Goal: Find specific page/section: Find specific page/section

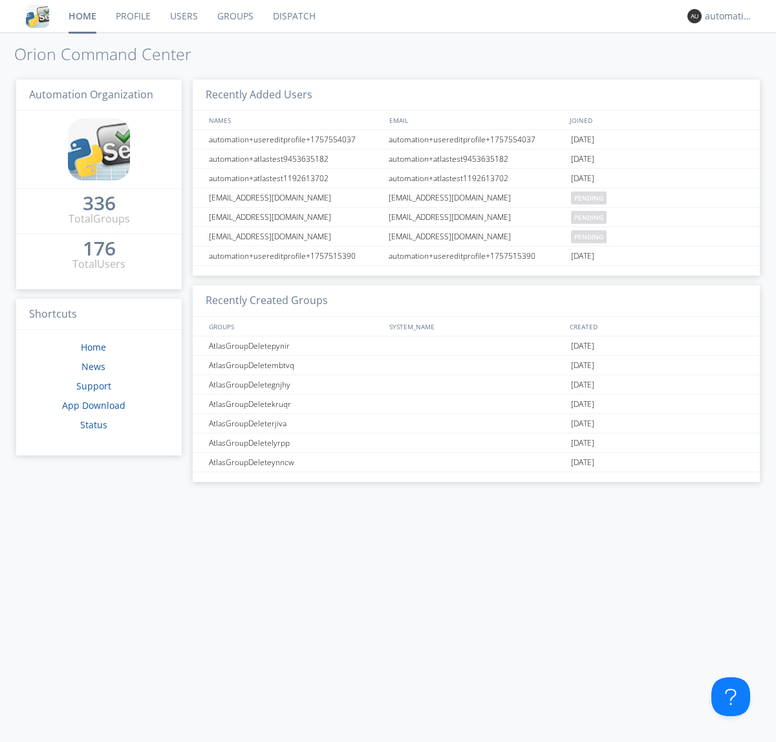
click at [293, 16] on link "Dispatch" at bounding box center [294, 16] width 62 height 32
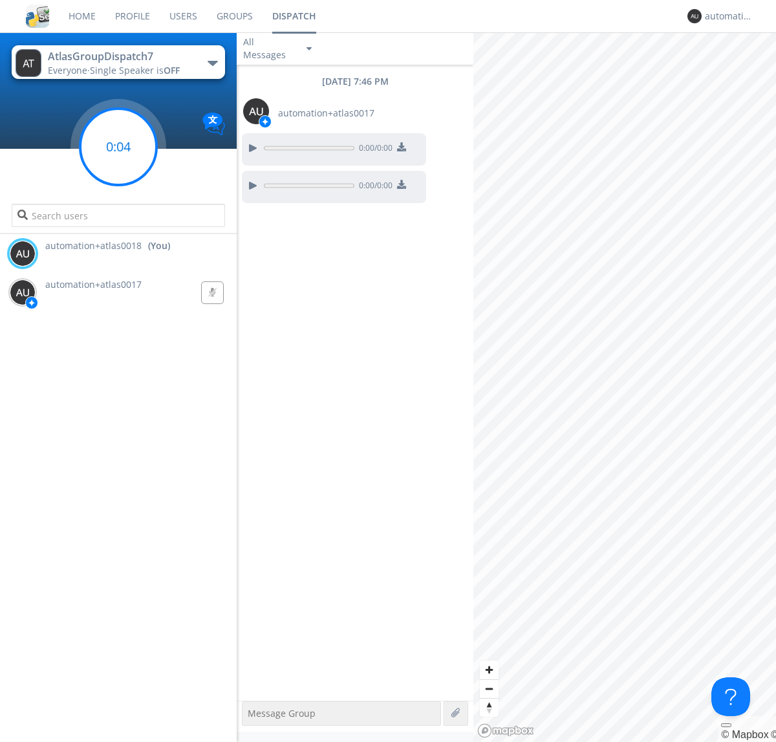
click at [118, 147] on g at bounding box center [118, 147] width 76 height 76
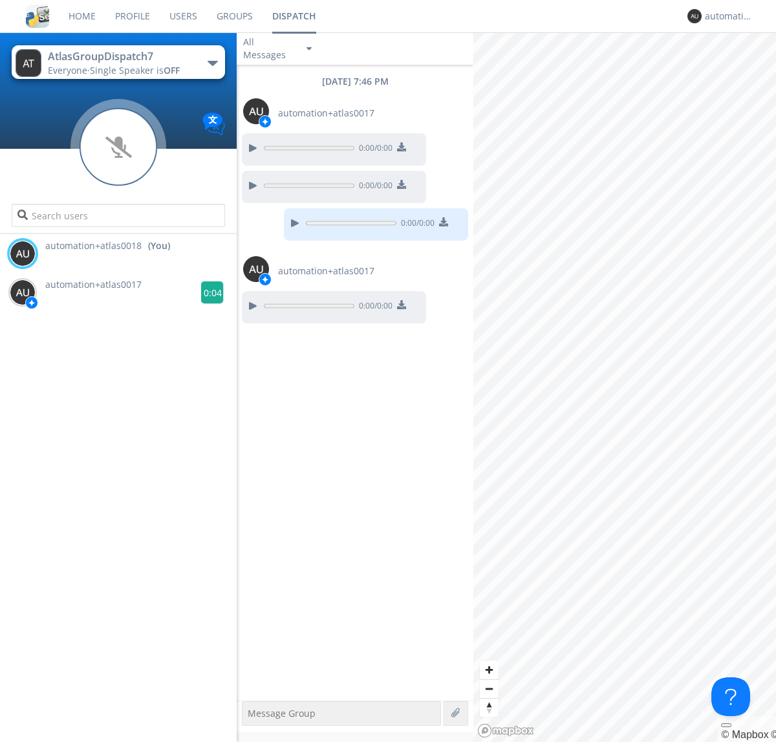
click at [207, 292] on g at bounding box center [212, 292] width 23 height 23
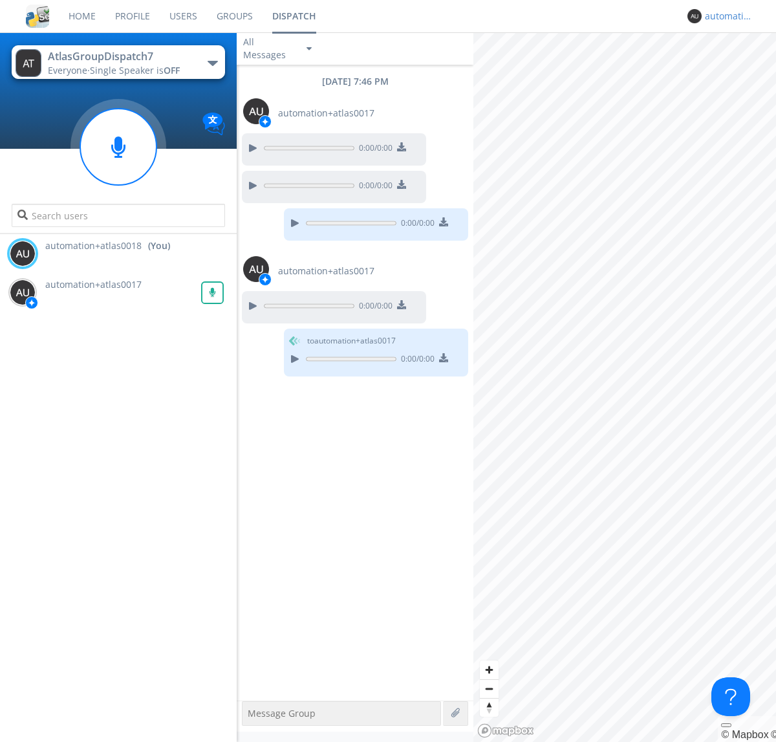
click at [726, 16] on div "automation+atlas0018" at bounding box center [729, 16] width 49 height 13
